Goal: Task Accomplishment & Management: Use online tool/utility

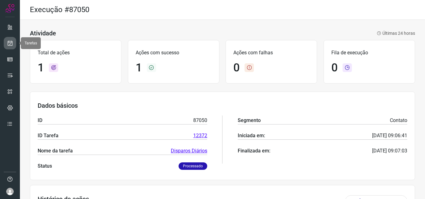
click at [12, 43] on icon at bounding box center [10, 43] width 7 height 6
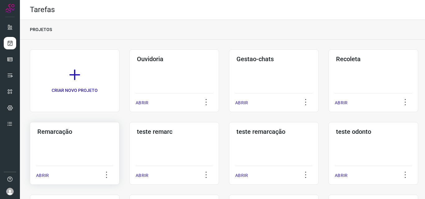
click at [87, 143] on div "Remarcação ABRIR" at bounding box center [75, 153] width 90 height 63
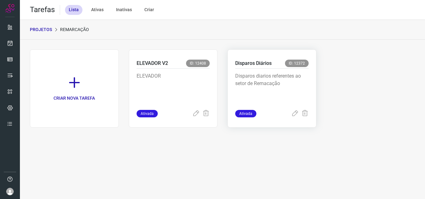
click at [236, 95] on p "Disparos diarios referentes ao setor de Remacação" at bounding box center [271, 87] width 73 height 31
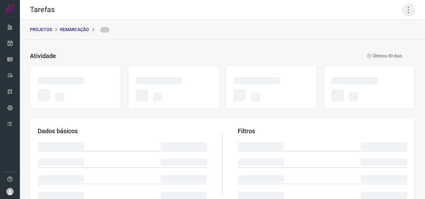
click at [404, 6] on icon at bounding box center [408, 9] width 13 height 13
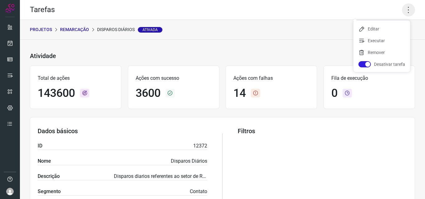
click at [406, 9] on icon at bounding box center [408, 9] width 13 height 13
click at [402, 10] on icon at bounding box center [408, 9] width 13 height 13
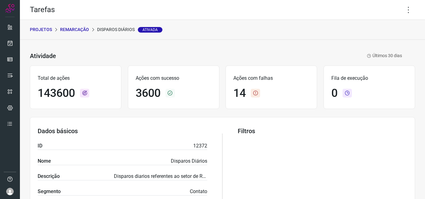
click at [396, 10] on div "Tarefas" at bounding box center [222, 10] width 405 height 20
click at [404, 7] on icon at bounding box center [408, 9] width 13 height 13
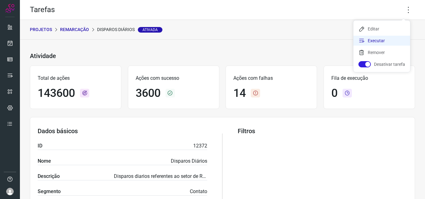
click at [369, 43] on li "Executar" at bounding box center [381, 41] width 57 height 10
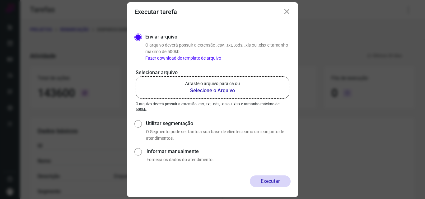
click at [216, 79] on label "Arraste o arquivo para cá ou Selecione o Arquivo" at bounding box center [213, 88] width 154 height 22
click at [0, 0] on input "Arraste o arquivo para cá ou Selecione o Arquivo" at bounding box center [0, 0] width 0 height 0
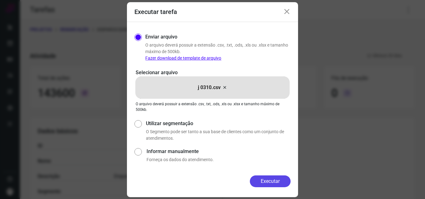
click at [265, 179] on button "Executar" at bounding box center [270, 182] width 41 height 12
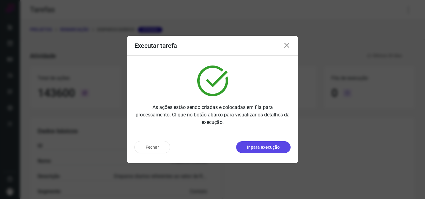
click at [273, 143] on button "Ir para execução" at bounding box center [263, 148] width 54 height 12
